Goal: Find specific page/section: Find specific page/section

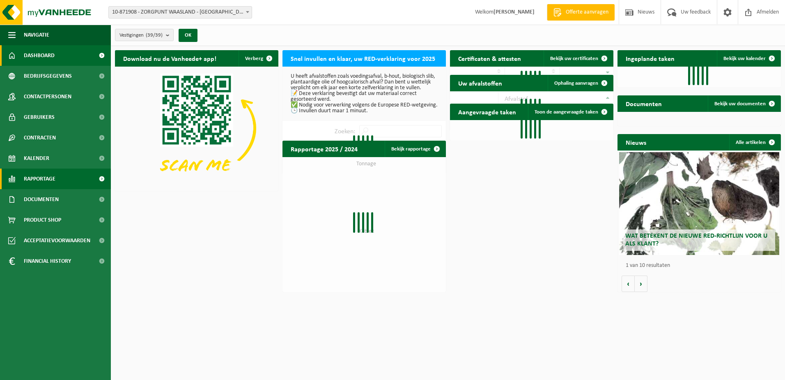
click at [54, 177] on span "Rapportage" at bounding box center [40, 178] width 32 height 21
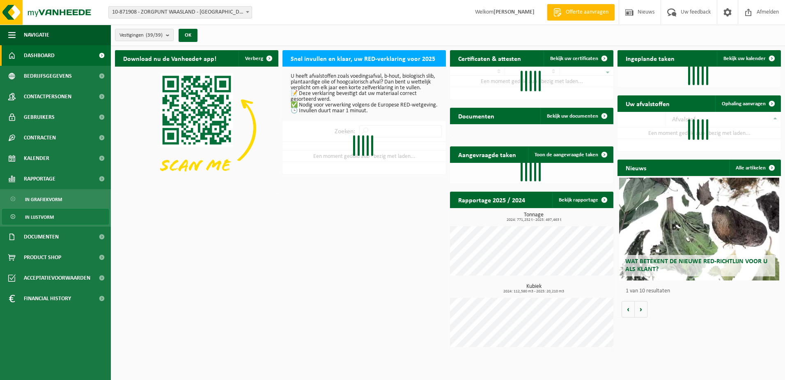
click at [53, 214] on span "In lijstvorm" at bounding box center [39, 217] width 29 height 16
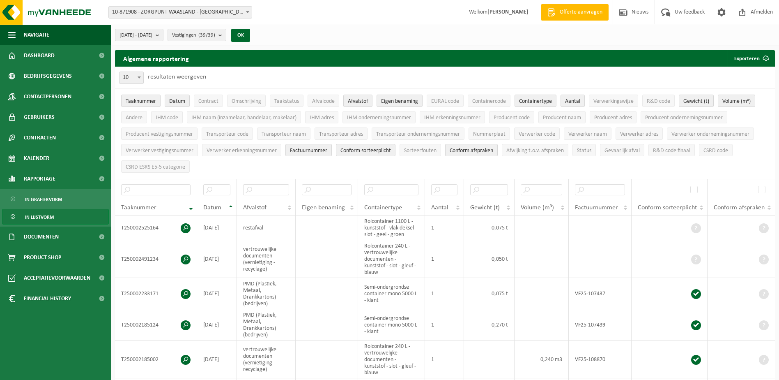
click at [37, 216] on span "In lijstvorm" at bounding box center [39, 217] width 29 height 16
